Goal: Communication & Community: Ask a question

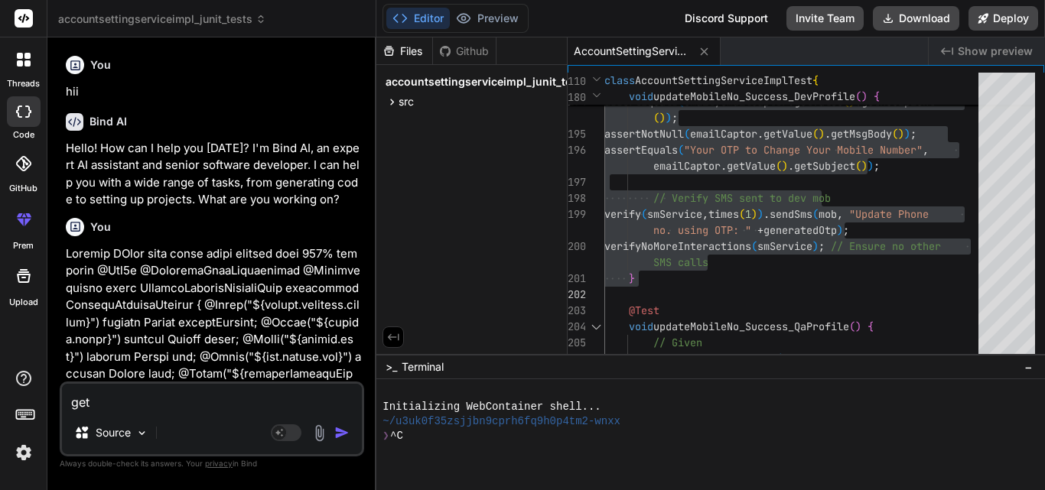
type textarea "gett"
type textarea "x"
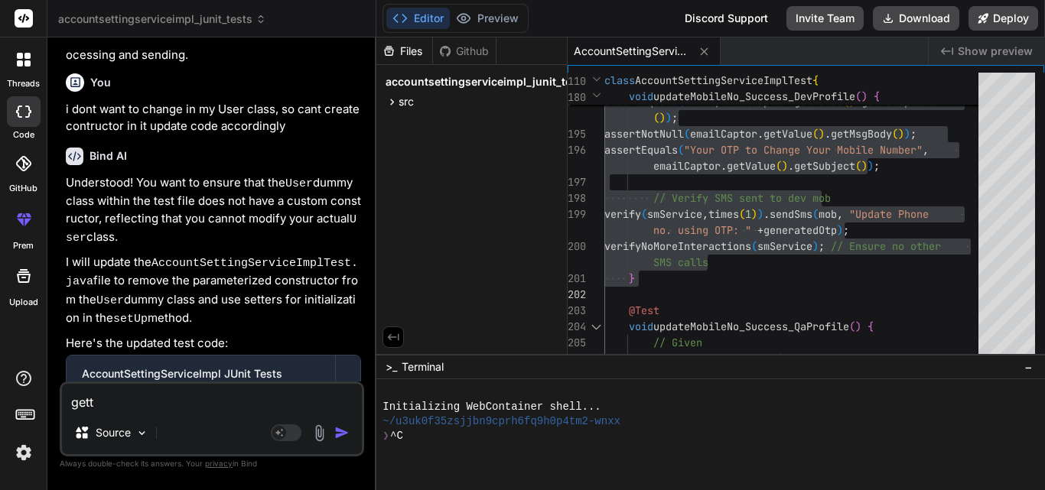
type textarea "getti"
type textarea "x"
type textarea "gettin"
type textarea "x"
type textarea "getting"
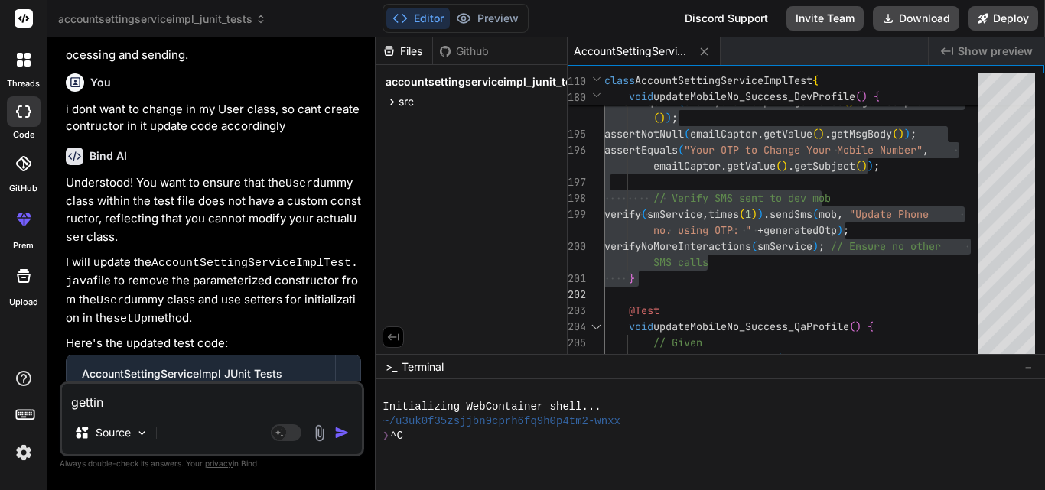
type textarea "x"
type textarea "getting"
type textarea "x"
type textarea "getting e"
type textarea "x"
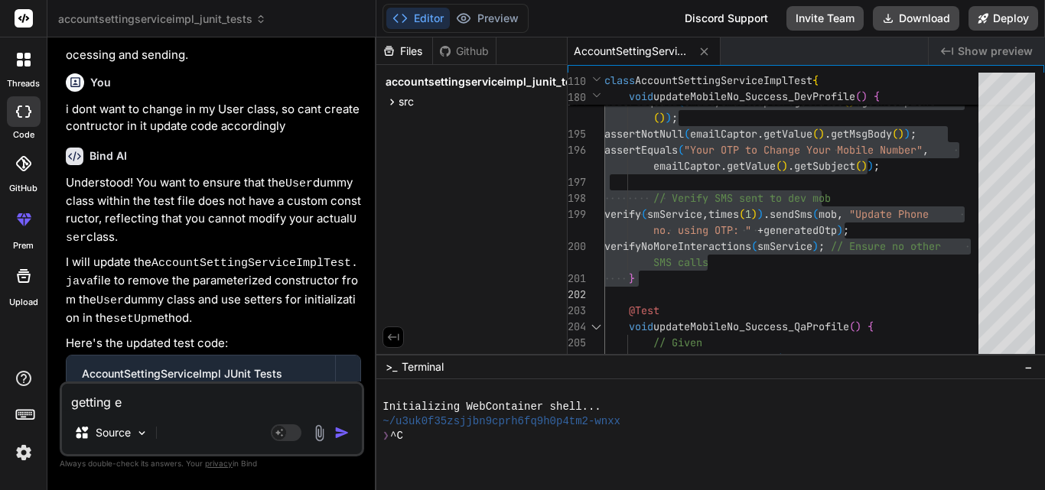
type textarea "getting ex"
type textarea "x"
type textarea "getting exc"
type textarea "x"
type textarea "getting exce"
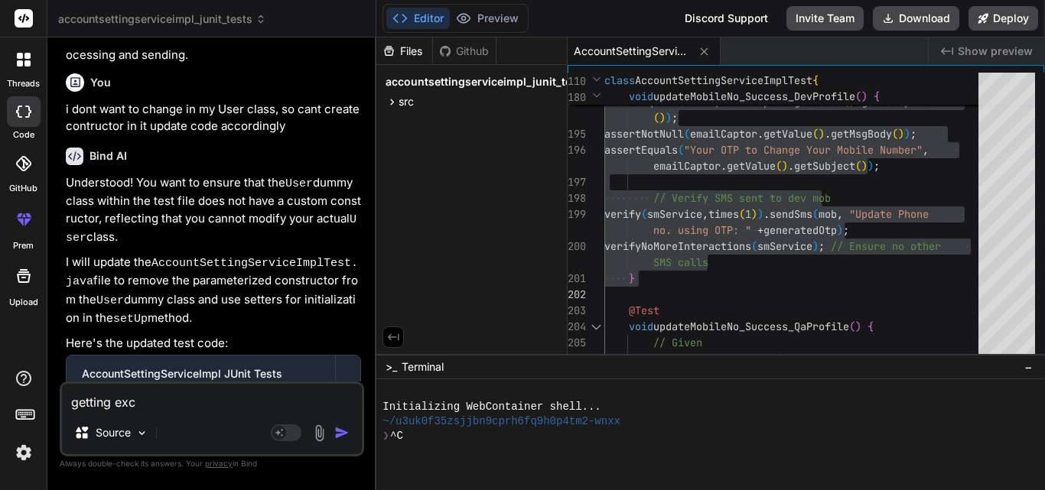
type textarea "x"
type textarea "getting excep"
type textarea "x"
type textarea "getting except"
type textarea "x"
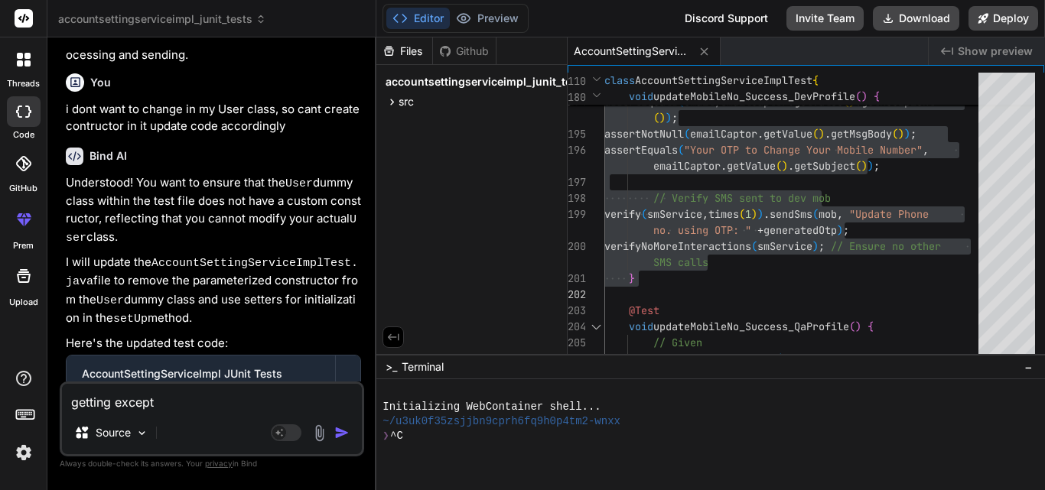
type textarea "getting excepti"
type textarea "x"
type textarea "getting exceptio"
type textarea "x"
type textarea "getting exception"
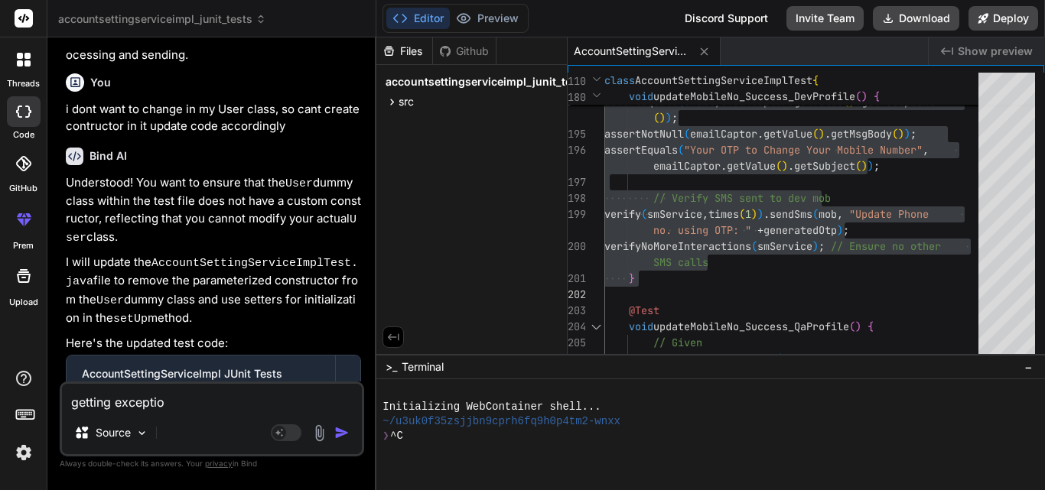
type textarea "x"
type textarea "getting exception"
type textarea "x"
type textarea "getting exception org.mockito.exceptions.base.MockitoException: Mockito cannot …"
type textarea "x"
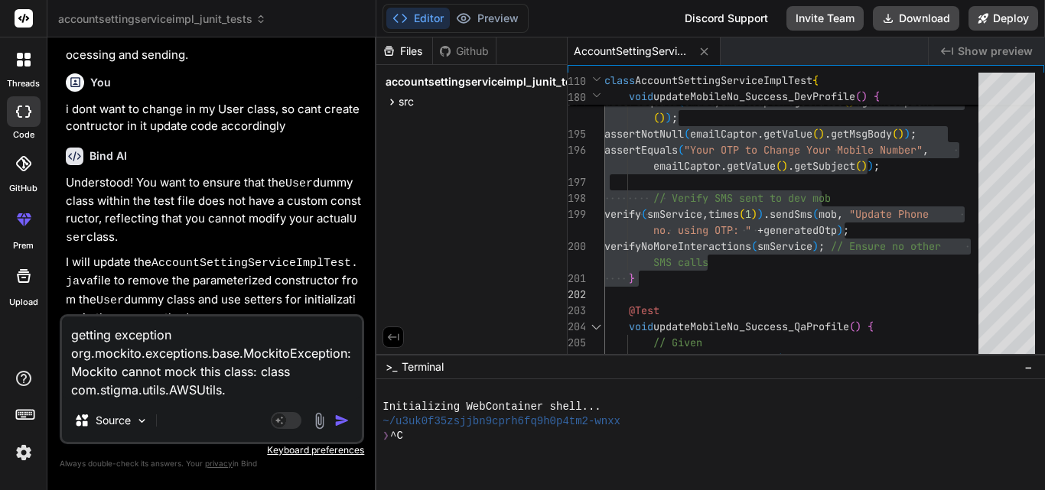
scroll to position [17, 0]
type textarea "getting exception org.mockito.exceptions.base.MockitoException: Mockito cannot …"
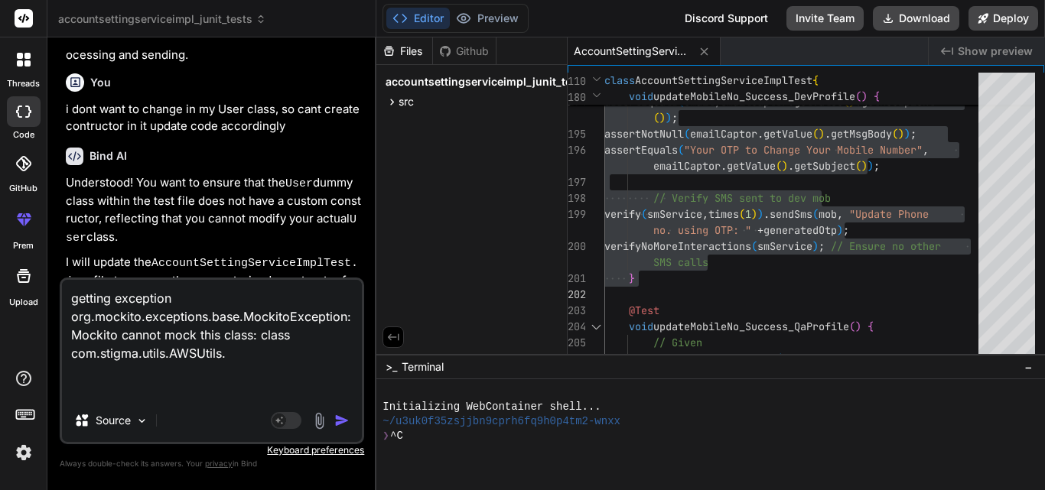
type textarea "x"
type textarea "getting exception org.mockito.exceptions.base.MockitoException: Mockito cannot …"
type textarea "x"
type textarea "getting exception org.mockito.exceptions.base.MockitoException: Mockito cannot …"
type textarea "x"
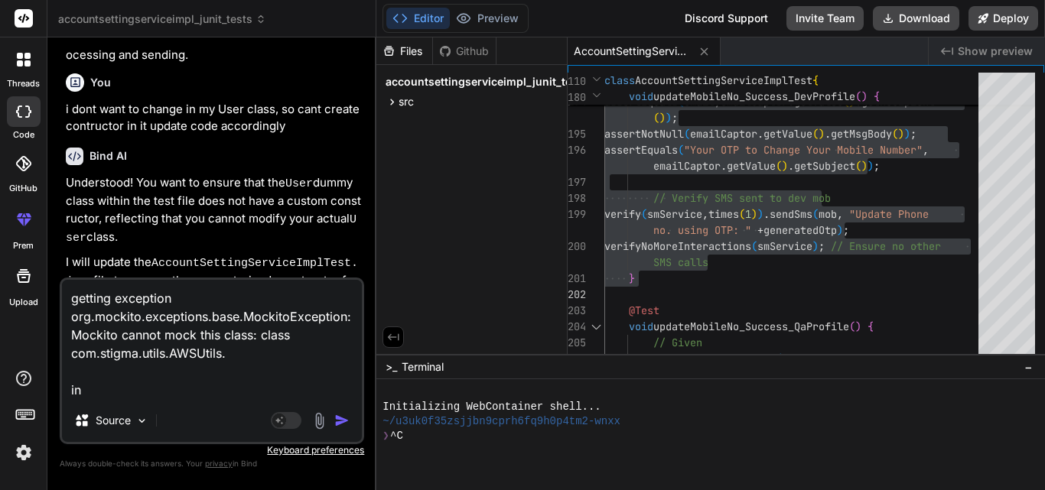
type textarea "getting exception org.mockito.exceptions.base.MockitoException: Mockito cannot …"
type textarea "x"
paste textarea "@Test void updateMobileNo_Success_DevProfile() { // Given: activeProfile is "de…"
type textarea "getting exception org.mockito.exceptions.base.MockitoException: Mockito cannot …"
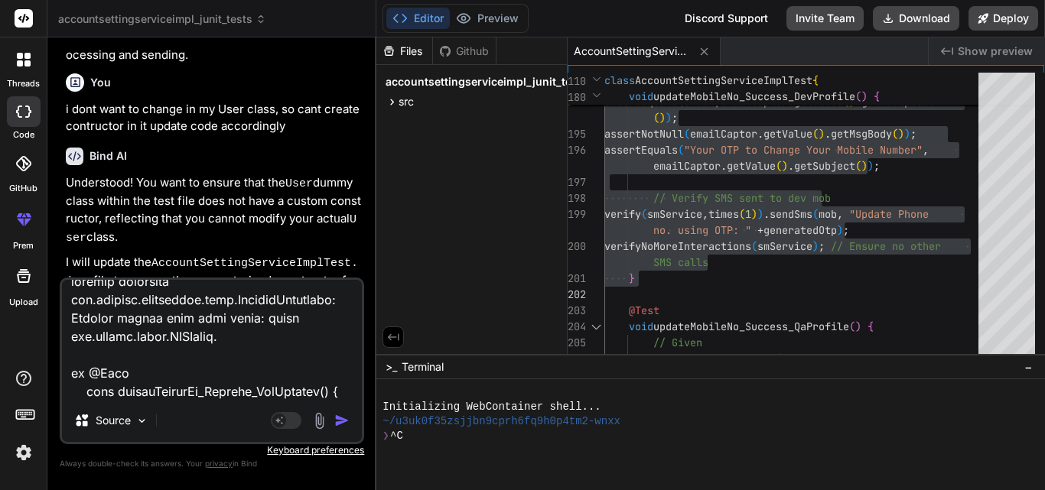
type textarea "x"
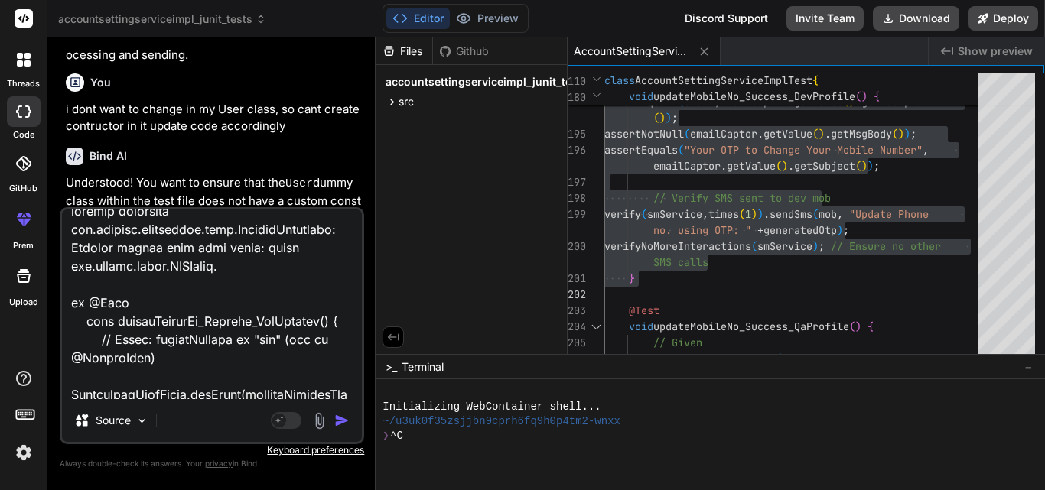
scroll to position [681, 0]
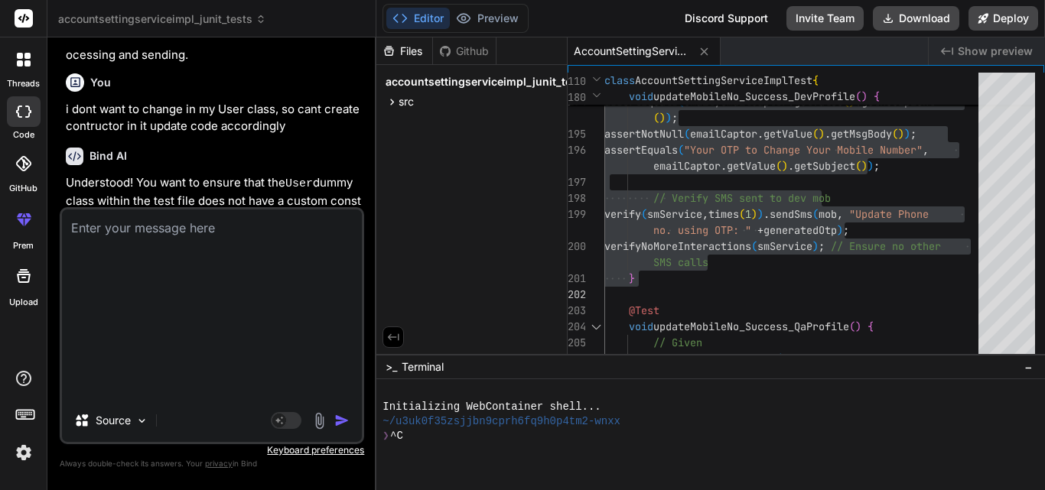
type textarea "x"
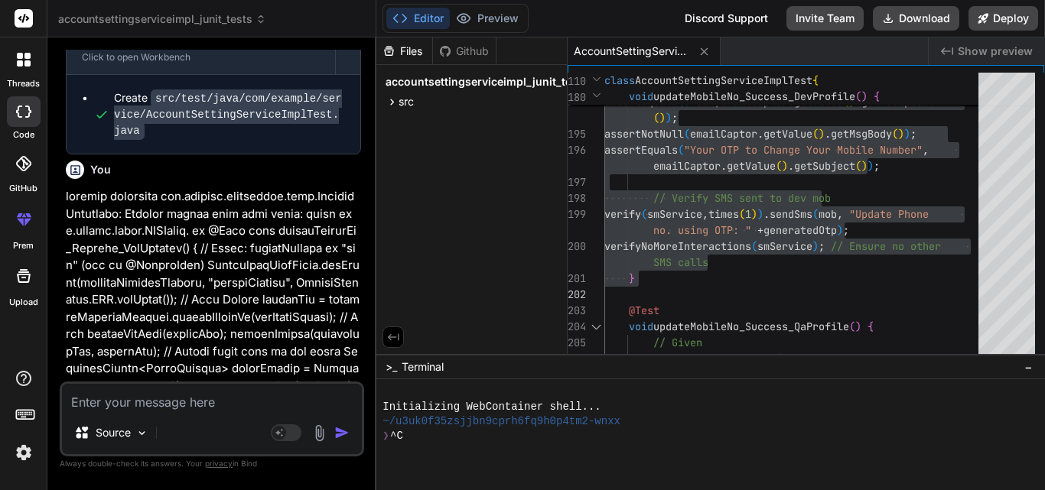
scroll to position [2432, 0]
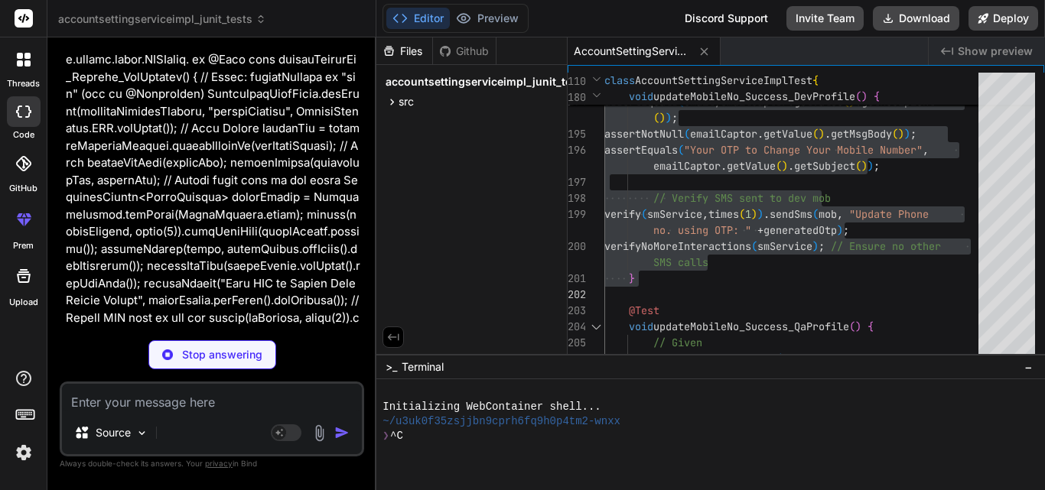
type textarea "x"
type textarea "// The exception is caught and printed, but the method continues to return OTP …"
type textarea "x"
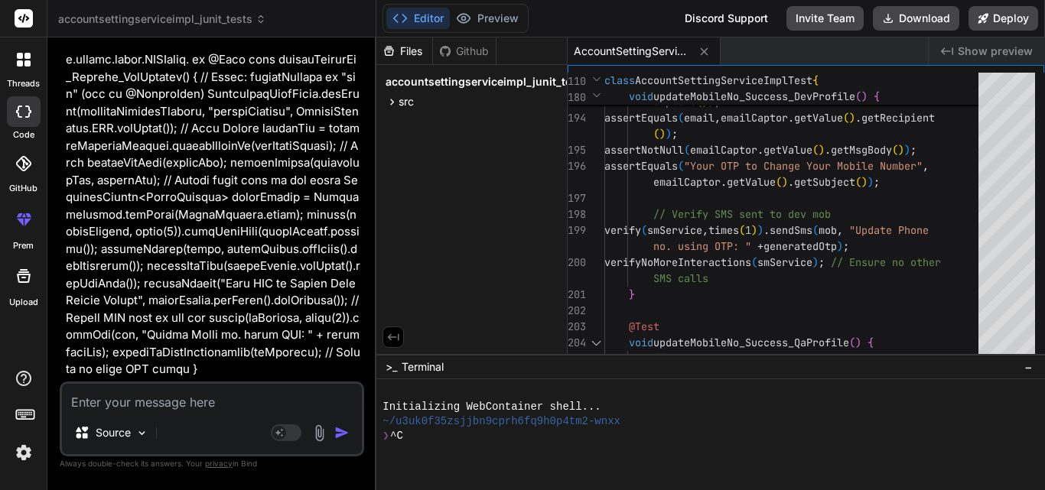
drag, startPoint x: 385, startPoint y: 489, endPoint x: 582, endPoint y: 447, distance: 201.9
click at [582, 447] on div at bounding box center [704, 451] width 643 height 15
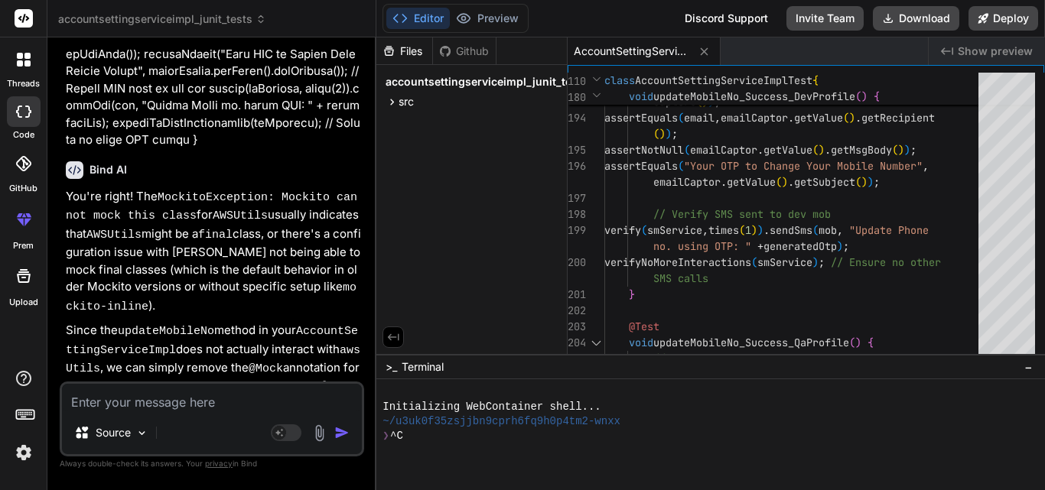
scroll to position [2769, 0]
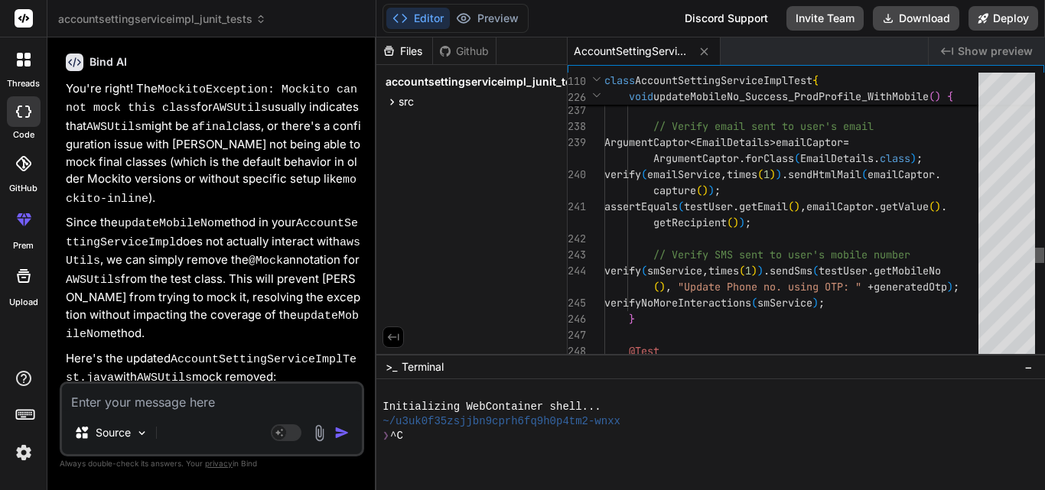
click at [1039, 256] on div at bounding box center [1039, 217] width 9 height 289
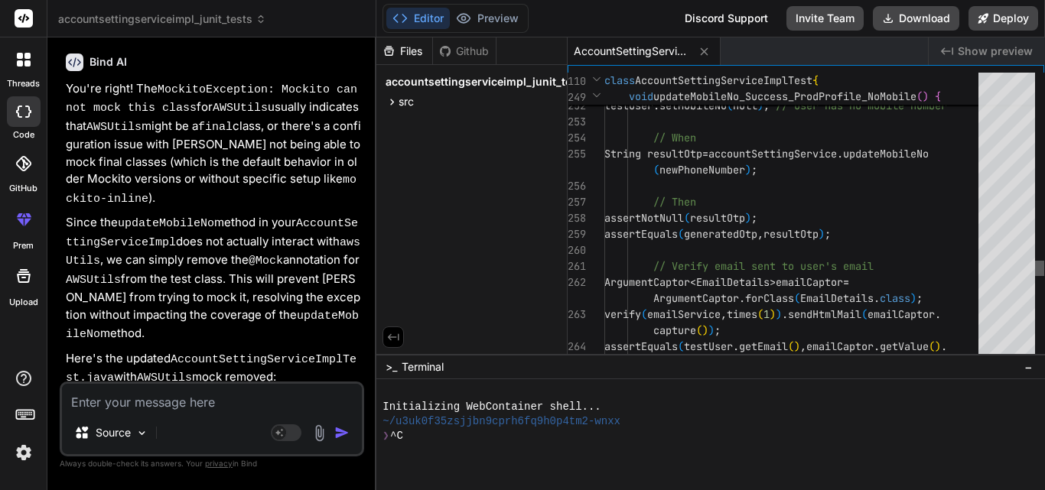
click at [1039, 269] on div at bounding box center [1039, 217] width 9 height 289
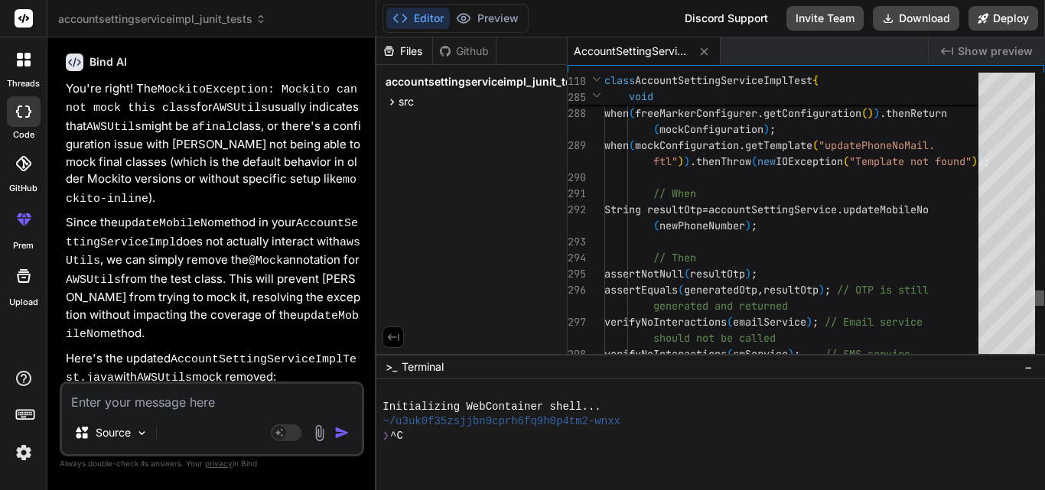
click at [1044, 298] on div at bounding box center [1039, 217] width 9 height 289
click at [1044, 319] on div at bounding box center [1039, 217] width 9 height 289
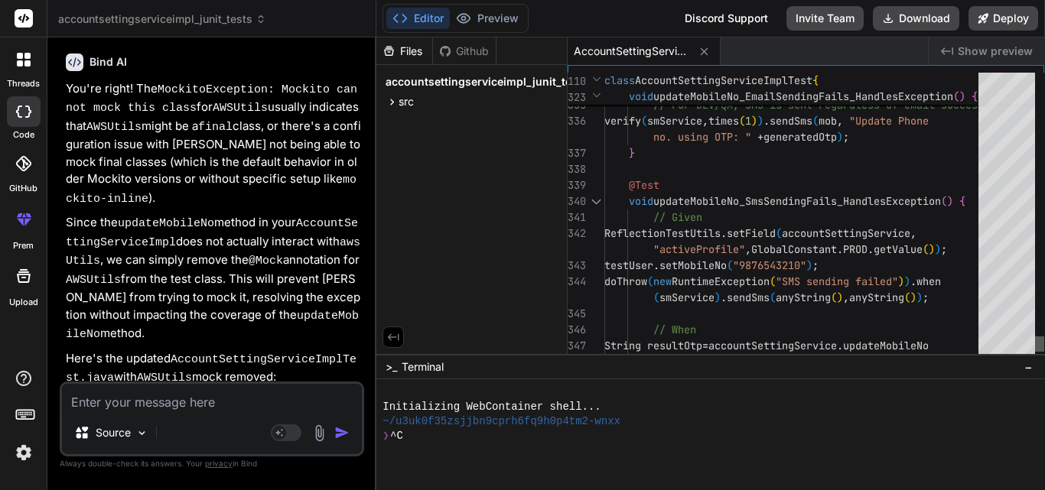
click at [1044, 347] on div at bounding box center [1039, 217] width 9 height 289
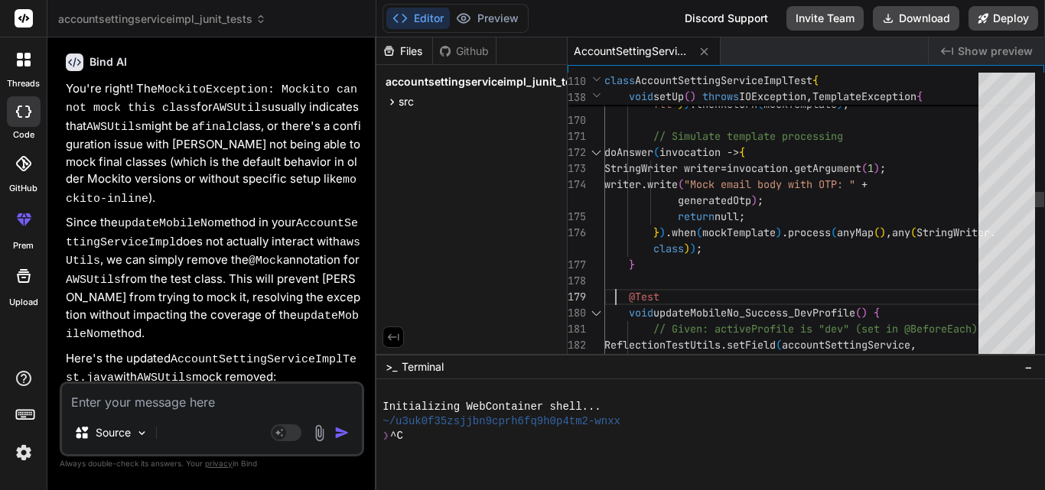
scroll to position [0, 0]
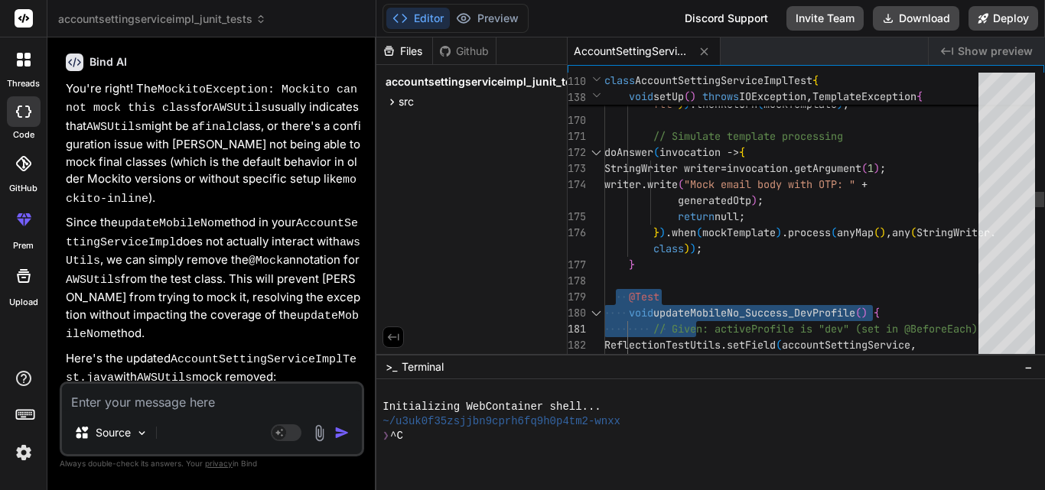
drag, startPoint x: 617, startPoint y: 288, endPoint x: 697, endPoint y: 317, distance: 85.2
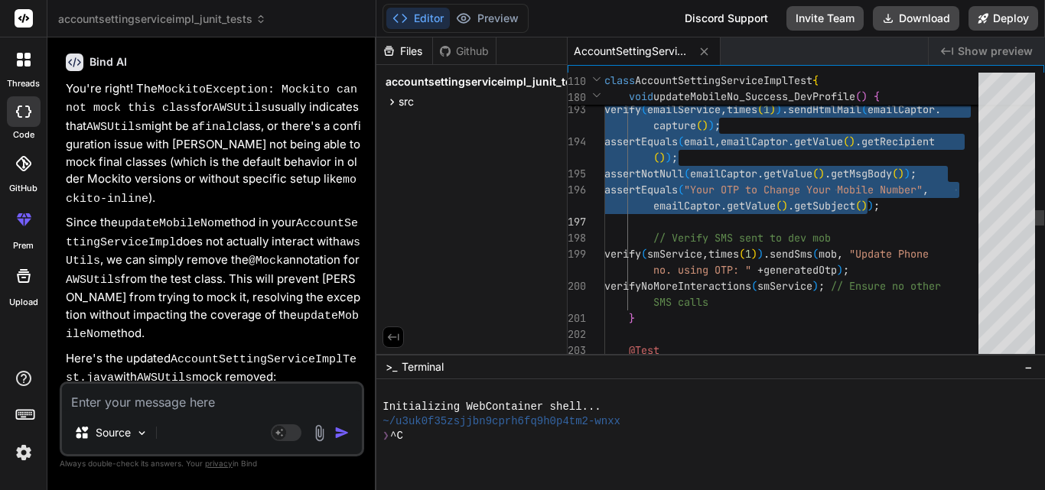
type textarea "@Test void updateMobileNo_Success_DevProfile() { // Given: activeProfile is "de…"
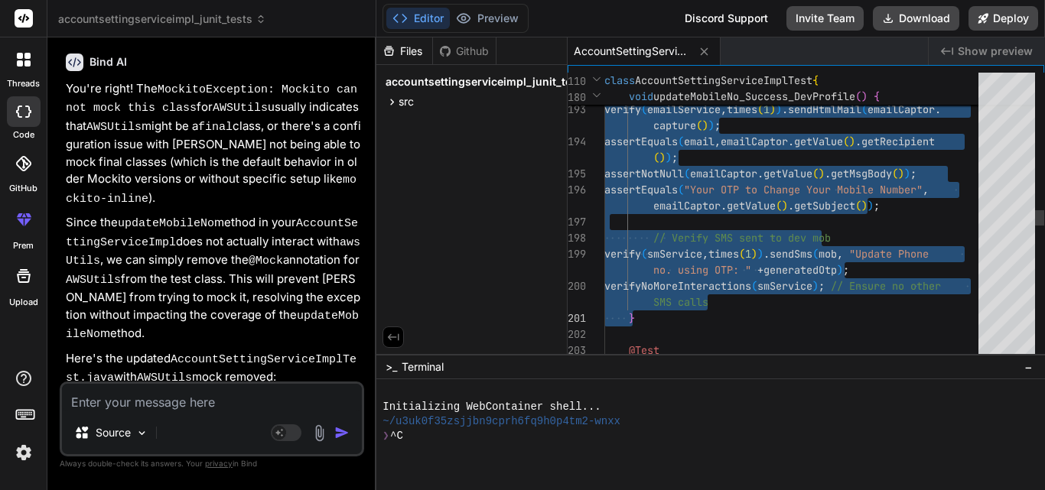
drag, startPoint x: 619, startPoint y: 295, endPoint x: 690, endPoint y: 306, distance: 72.0
